Goal: Information Seeking & Learning: Compare options

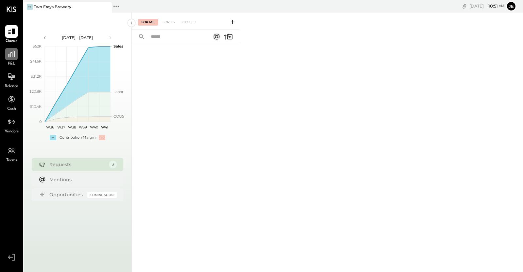
click at [15, 56] on icon at bounding box center [11, 54] width 9 height 9
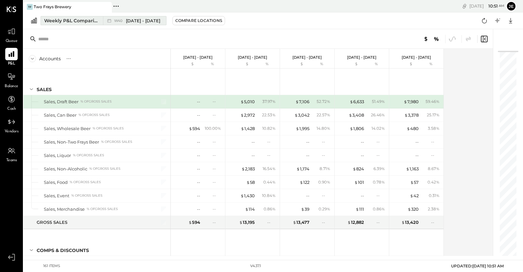
click at [96, 21] on div "Weekly P&L Comparison" at bounding box center [71, 20] width 55 height 7
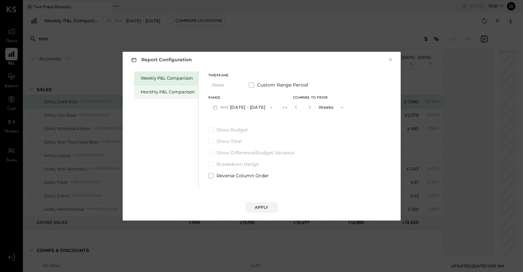
click at [154, 92] on div "Monthly P&L Comparison" at bounding box center [168, 92] width 54 height 6
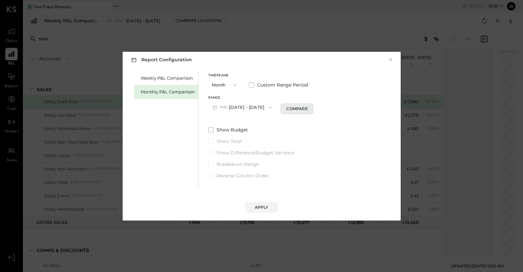
click at [292, 109] on div "Compare" at bounding box center [296, 109] width 21 height 6
click at [307, 108] on button "button" at bounding box center [308, 106] width 5 height 7
click at [307, 108] on icon "button" at bounding box center [309, 107] width 4 height 4
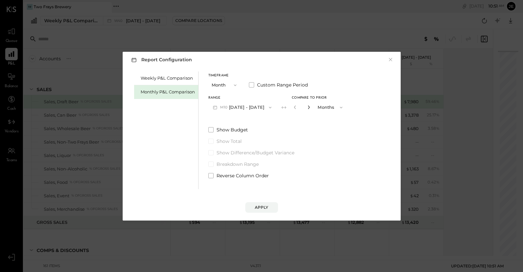
click at [307, 108] on icon "button" at bounding box center [309, 107] width 4 height 4
type input "*"
click at [256, 205] on div "Apply" at bounding box center [262, 207] width 14 height 6
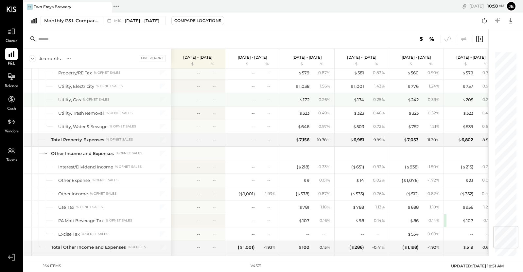
scroll to position [1462, 0]
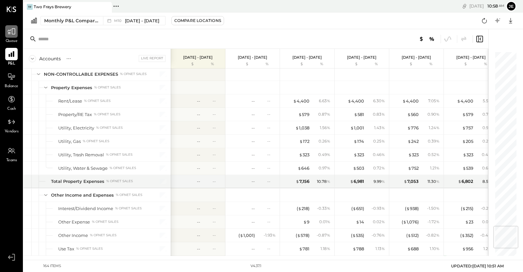
click at [13, 33] on icon at bounding box center [11, 31] width 9 height 9
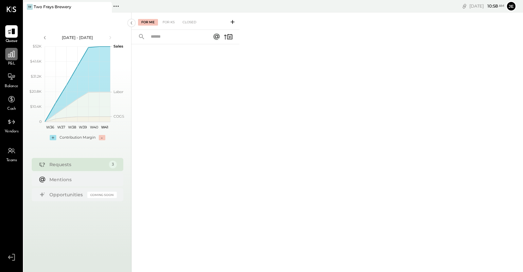
click at [12, 57] on icon at bounding box center [11, 54] width 7 height 7
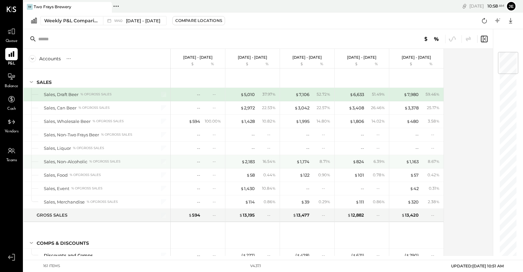
scroll to position [8, 0]
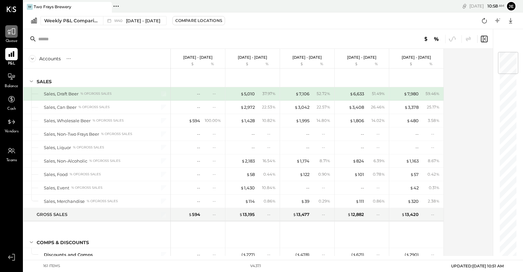
click at [14, 32] on icon at bounding box center [11, 31] width 9 height 9
